Goal: Task Accomplishment & Management: Use online tool/utility

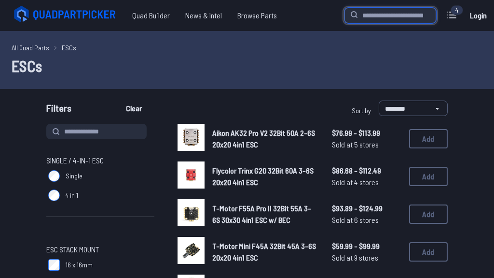
click at [377, 18] on input "search" at bounding box center [391, 15] width 92 height 15
click at [276, 56] on h1 "ESCs" at bounding box center [247, 65] width 471 height 23
click at [458, 8] on div "4" at bounding box center [457, 10] width 13 height 10
click at [454, 12] on div "4" at bounding box center [457, 10] width 13 height 10
click at [452, 14] on icon at bounding box center [451, 14] width 15 height 15
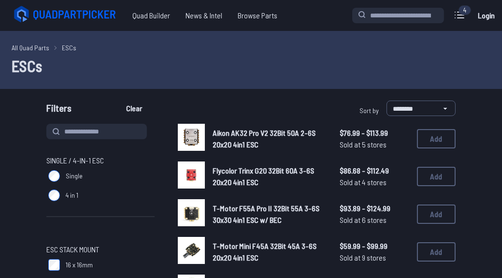
scroll to position [89, 0]
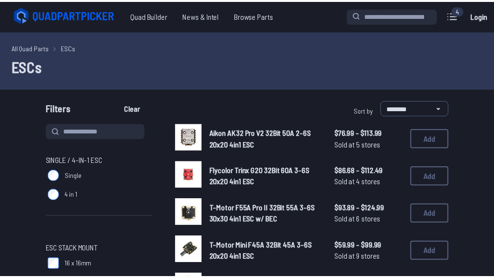
scroll to position [0, 0]
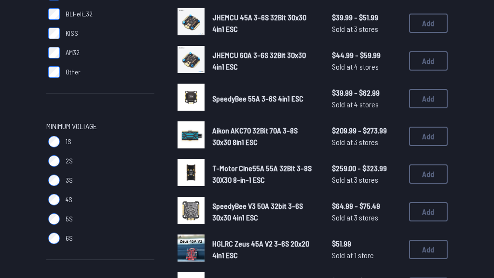
scroll to position [416, 0]
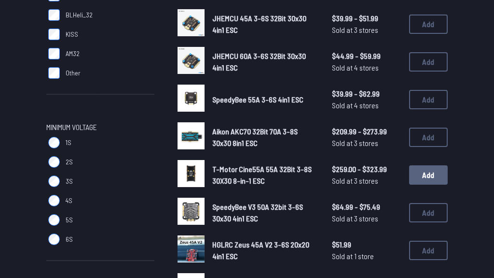
click at [432, 171] on button "Add" at bounding box center [428, 174] width 39 height 19
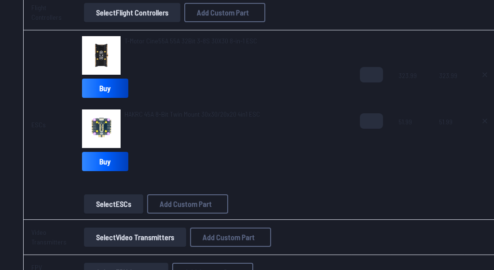
scroll to position [362, 0]
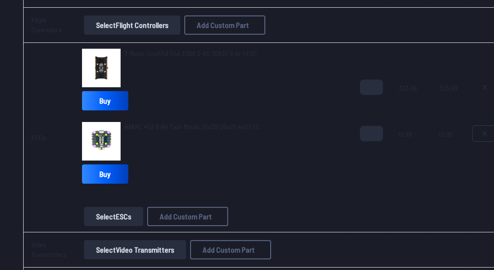
click at [482, 130] on icon at bounding box center [485, 134] width 8 height 8
type textarea "**********"
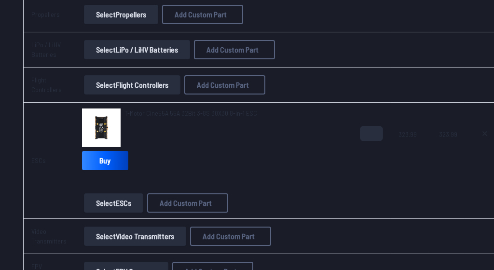
scroll to position [302, 0]
click at [97, 124] on img at bounding box center [101, 127] width 39 height 39
click at [98, 125] on img at bounding box center [101, 127] width 39 height 39
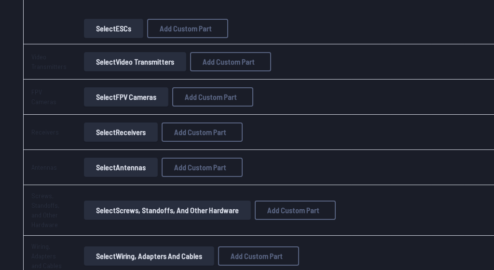
scroll to position [480, 3]
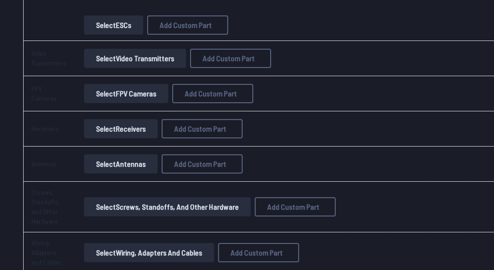
click at [99, 26] on button "Select ESCs" at bounding box center [113, 24] width 59 height 19
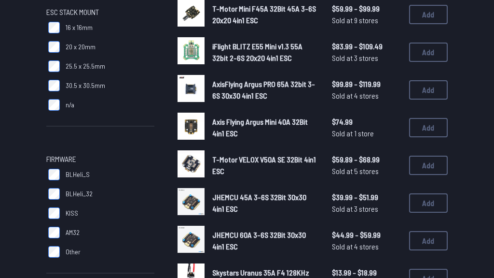
scroll to position [239, 0]
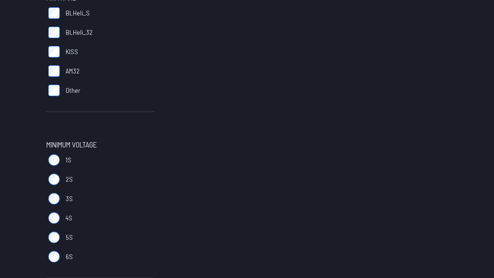
scroll to position [398, 0]
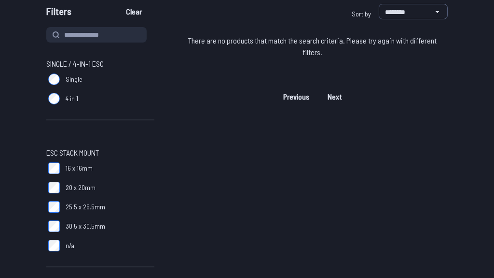
scroll to position [96, 0]
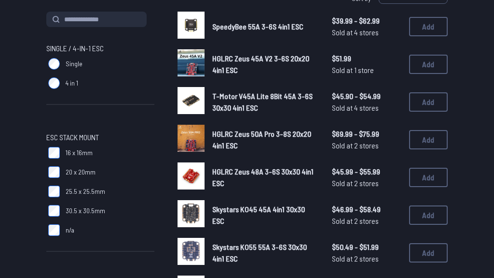
scroll to position [112, 0]
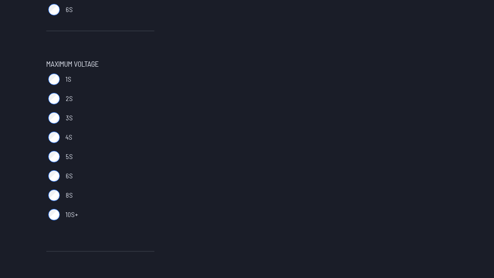
scroll to position [651, 0]
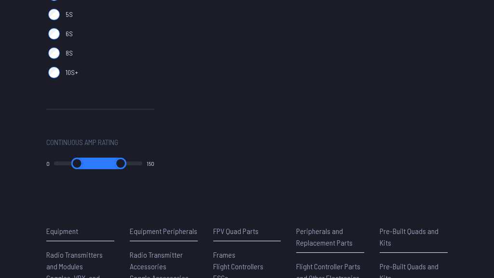
scroll to position [731, 0]
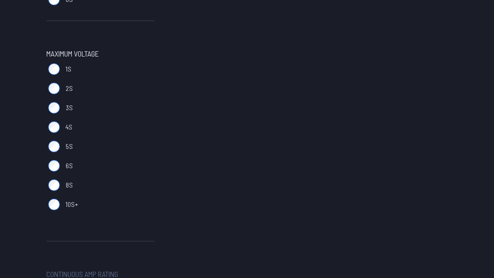
scroll to position [583, 0]
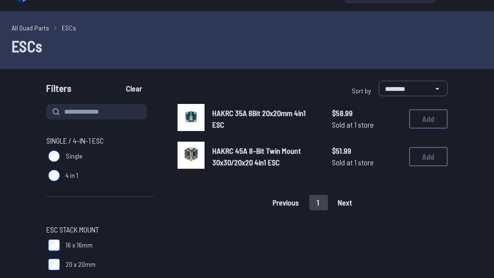
scroll to position [20, 0]
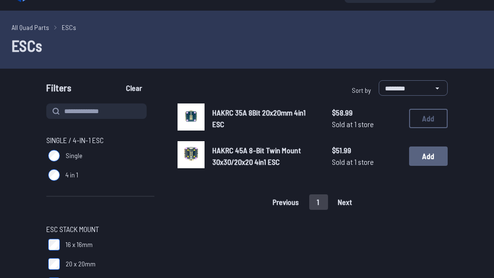
click at [430, 154] on button "Add" at bounding box center [428, 155] width 39 height 19
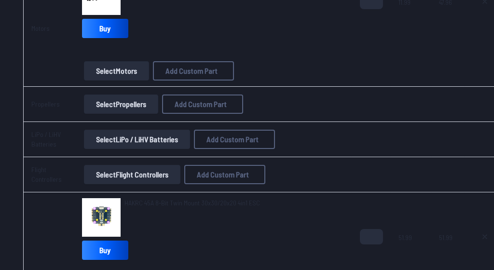
scroll to position [214, 0]
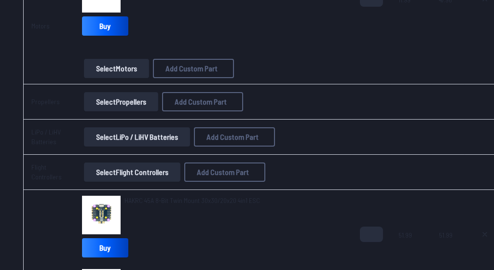
click at [336, 38] on div "Rcinpower GTS V3 0702 Motor - 27000Kv Buy" at bounding box center [213, 7] width 263 height 66
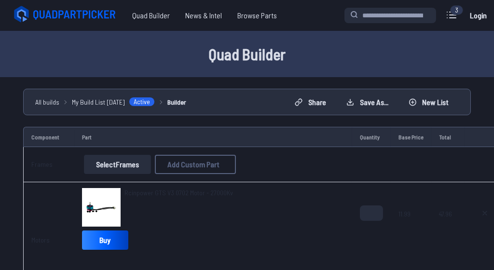
scroll to position [0, 0]
